Goal: Information Seeking & Learning: Check status

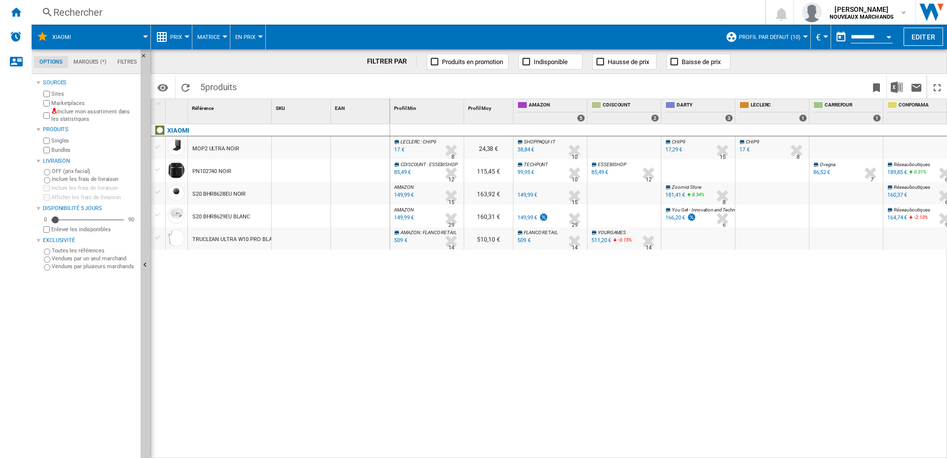
click at [139, 12] on div "Rechercher" at bounding box center [396, 12] width 686 height 14
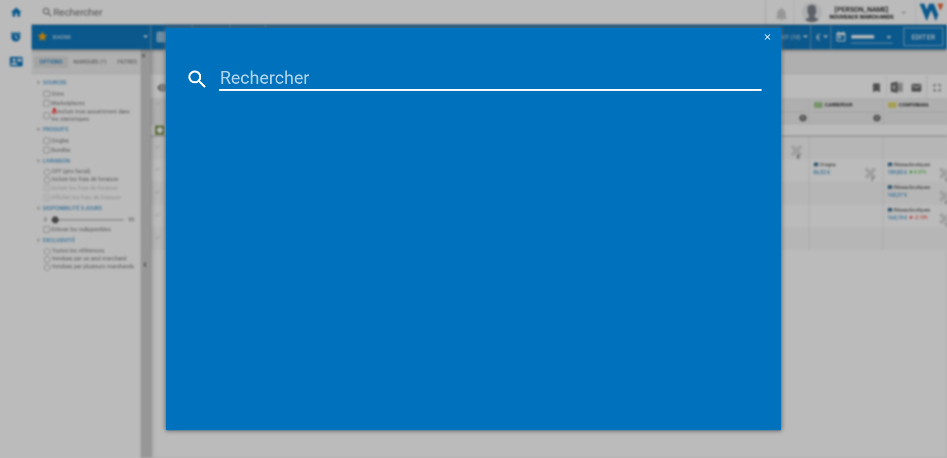
click at [301, 81] on input at bounding box center [490, 79] width 543 height 24
paste input "3838782720895"
type input "3838782720895"
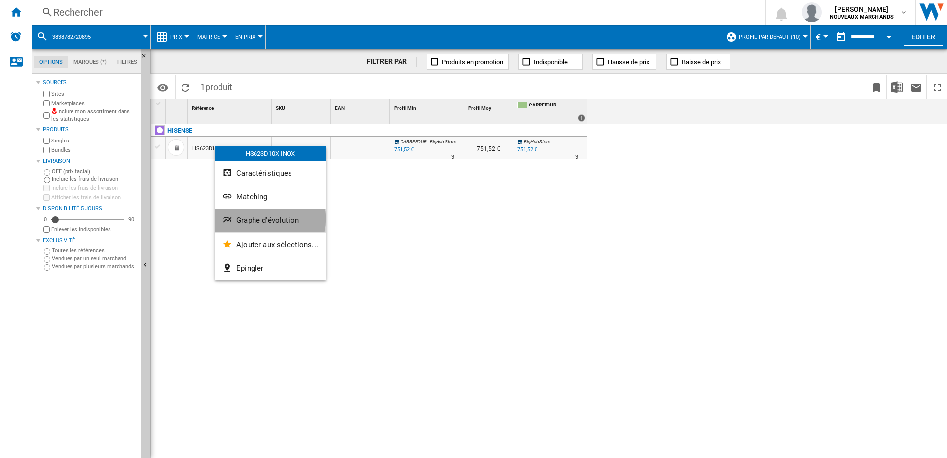
click at [259, 219] on span "Graphe d'évolution" at bounding box center [267, 220] width 63 height 9
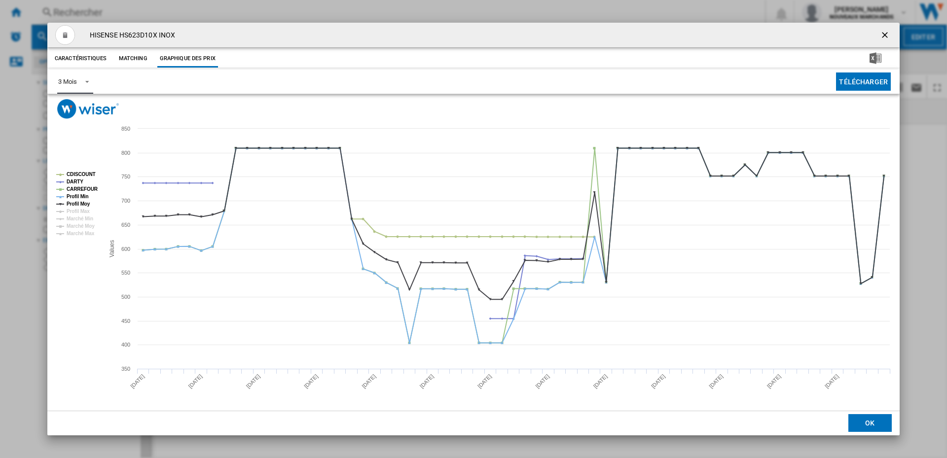
click at [66, 82] on div "3 Mois" at bounding box center [67, 81] width 18 height 7
click at [89, 99] on md-option "6 Mois" at bounding box center [83, 106] width 67 height 24
